Goal: Browse casually: Explore the website without a specific task or goal

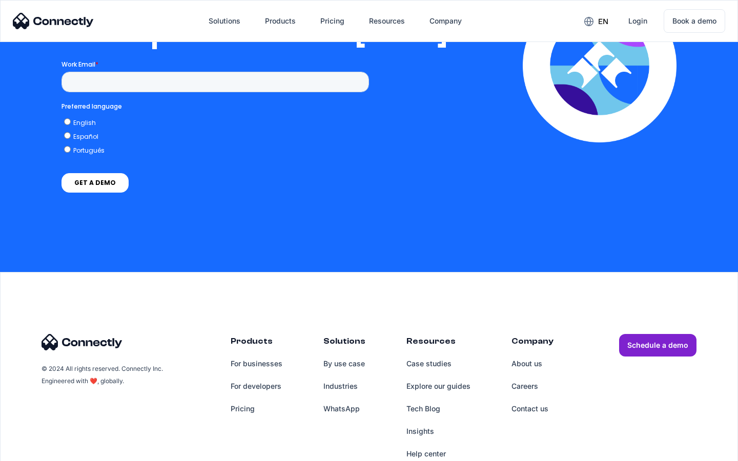
scroll to position [2093, 0]
